Goal: Book appointment/travel/reservation

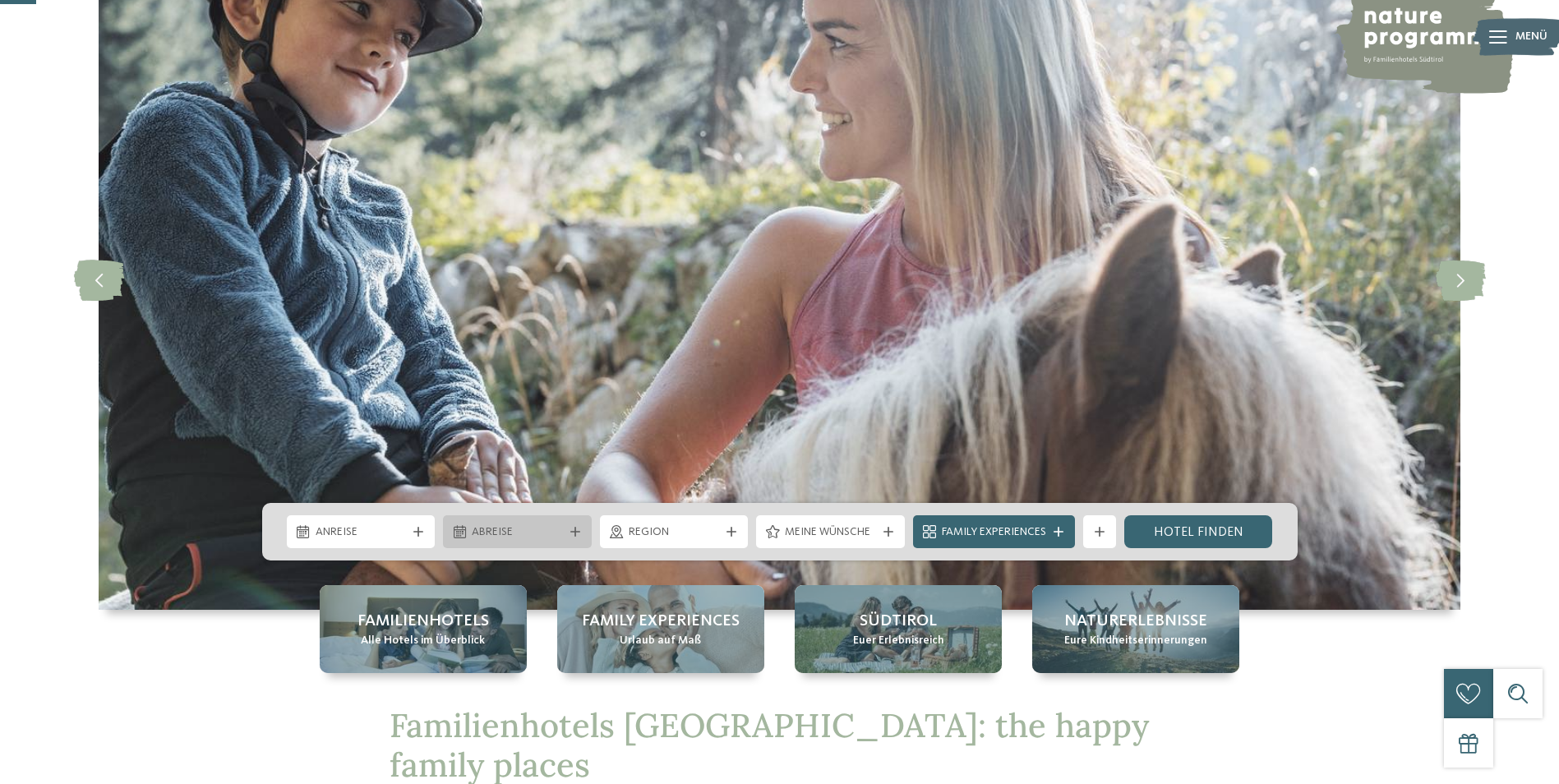
scroll to position [164, 0]
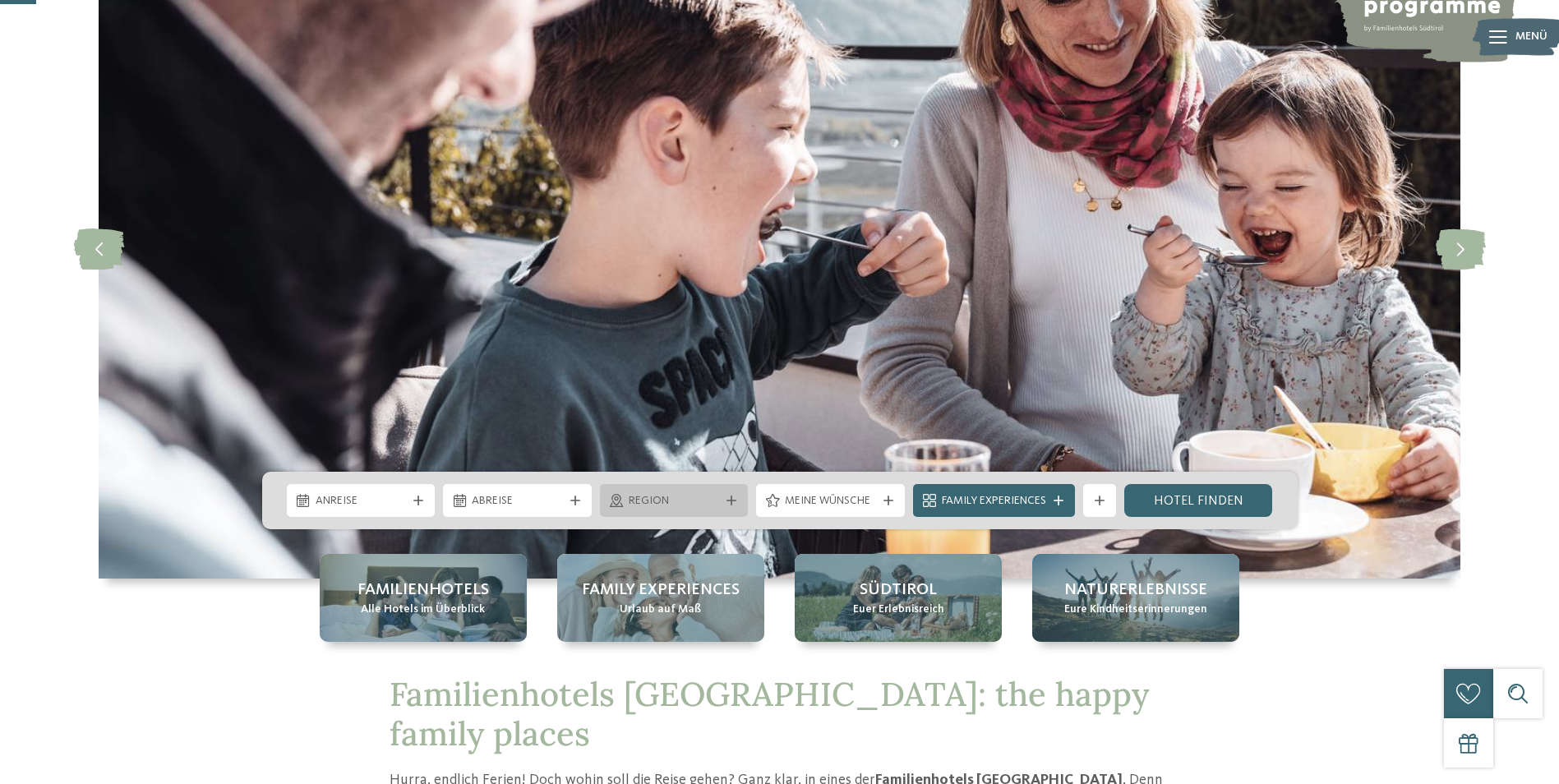
click at [732, 491] on div "Region" at bounding box center [674, 500] width 148 height 33
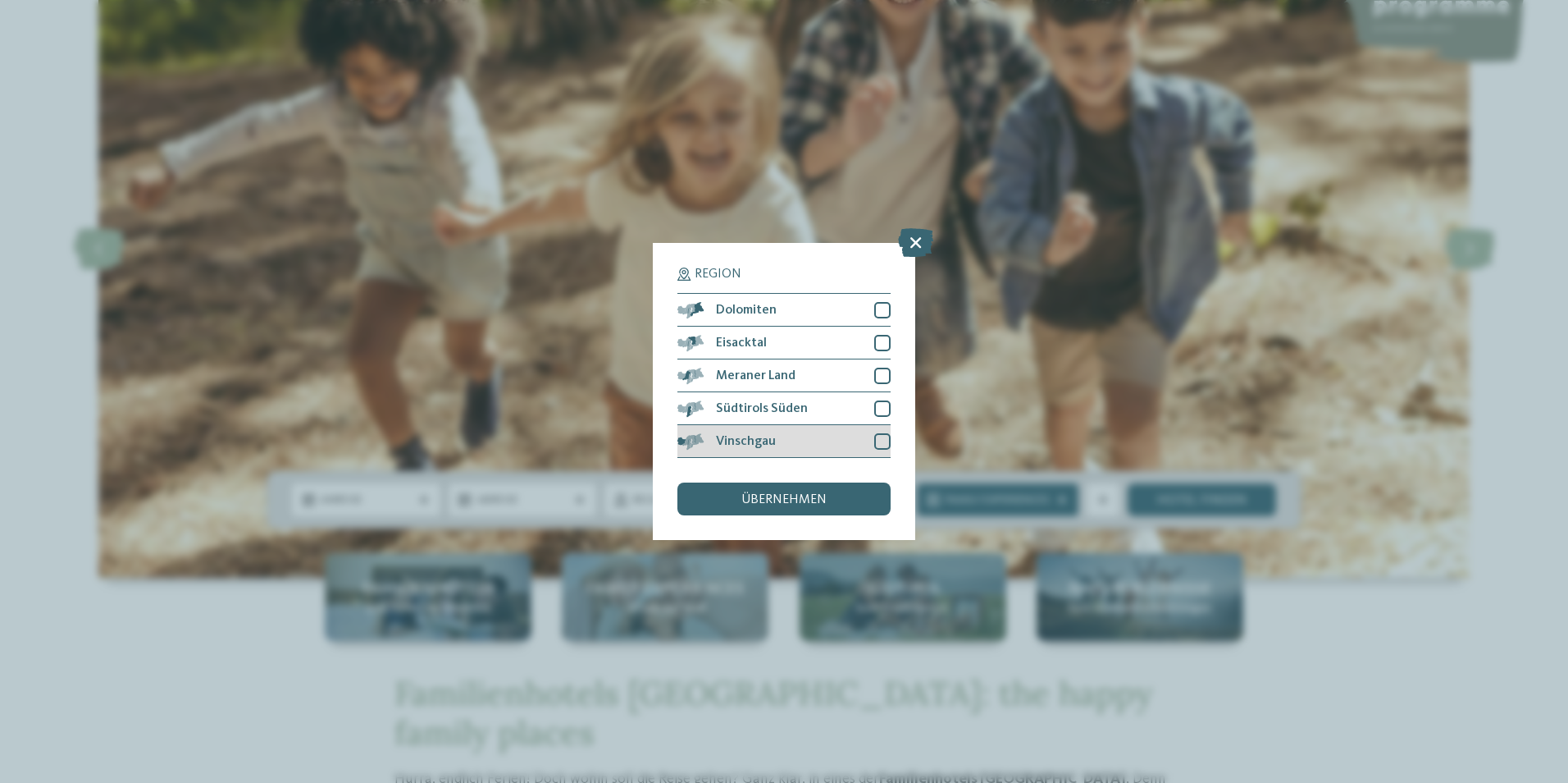
click at [753, 443] on span "Vinschgau" at bounding box center [746, 441] width 60 height 13
click at [773, 503] on span "übernehmen" at bounding box center [784, 499] width 85 height 13
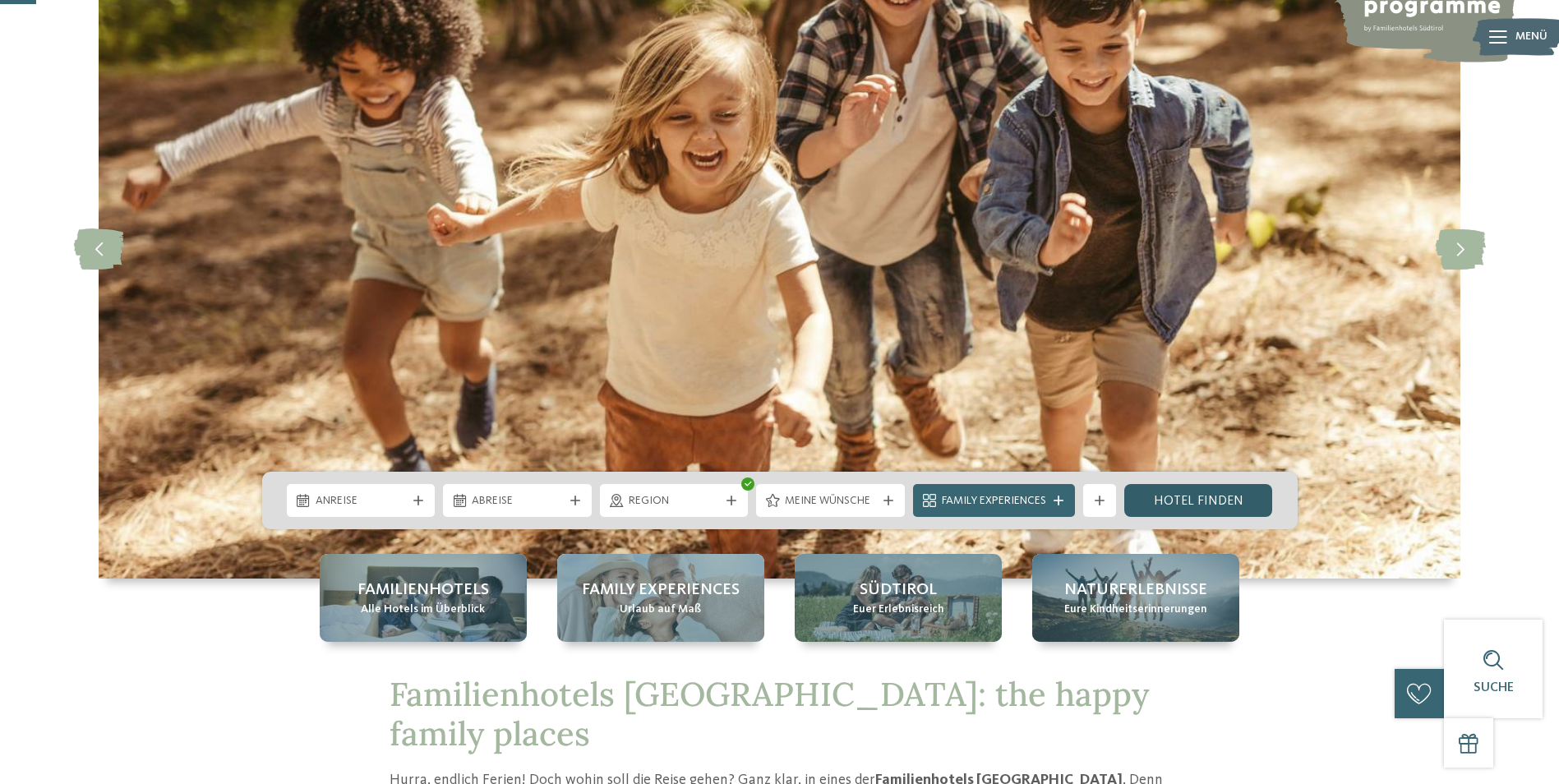
click at [1190, 497] on link "Hotel finden" at bounding box center [1199, 500] width 148 height 33
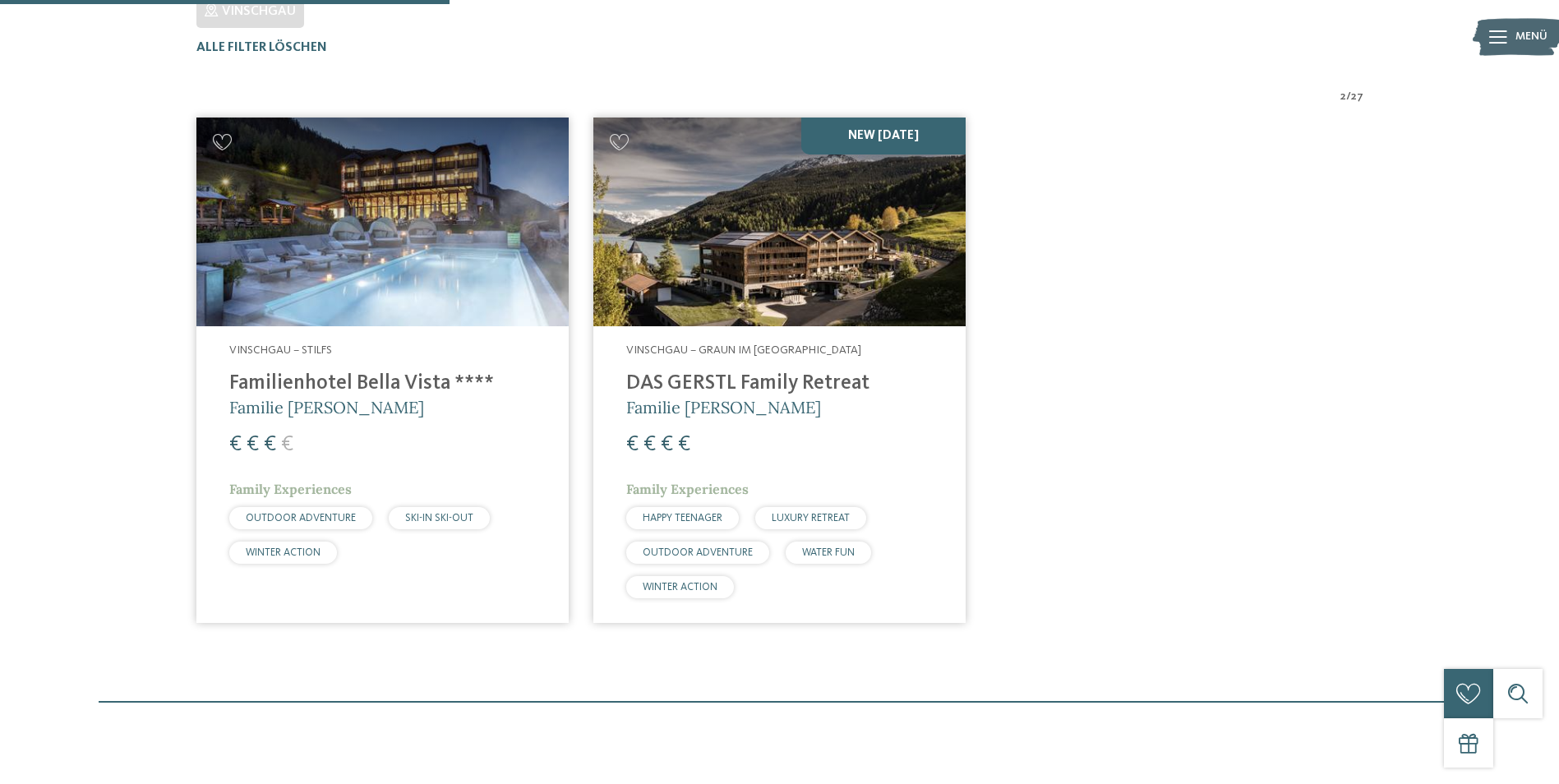
scroll to position [539, 0]
